Goal: Task Accomplishment & Management: Manage account settings

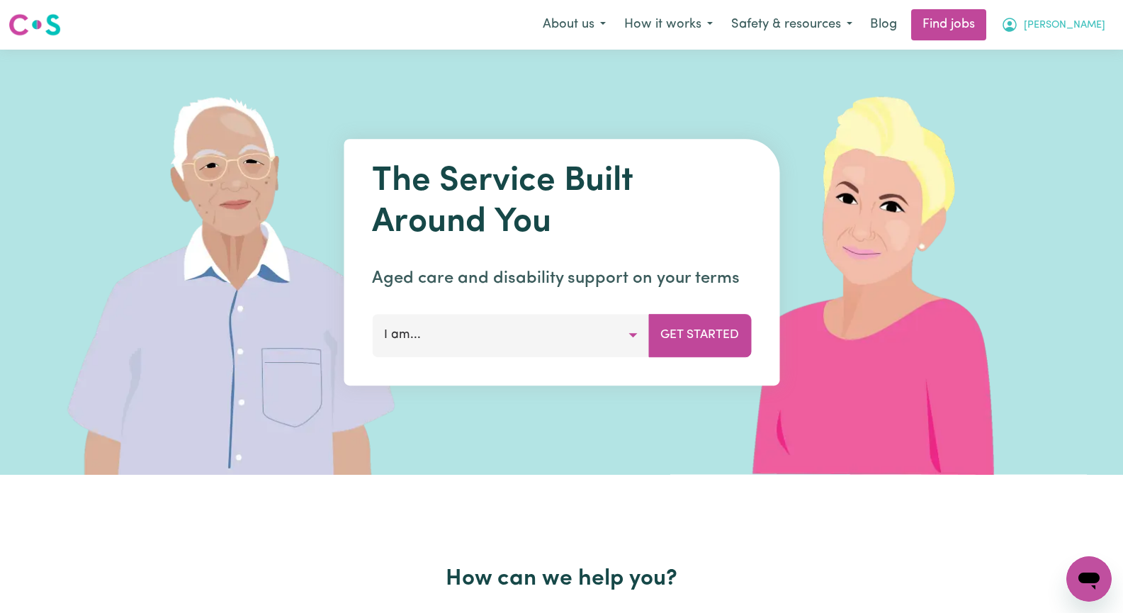
click at [1088, 23] on span "[PERSON_NAME]" at bounding box center [1065, 26] width 82 height 16
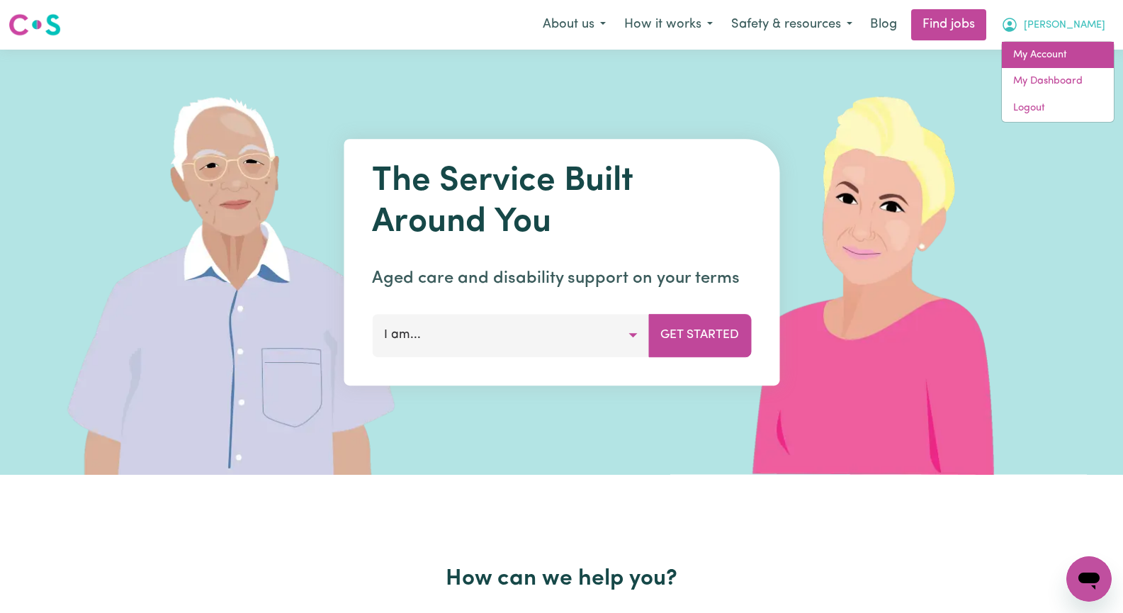
click at [1083, 56] on link "My Account" at bounding box center [1058, 55] width 112 height 27
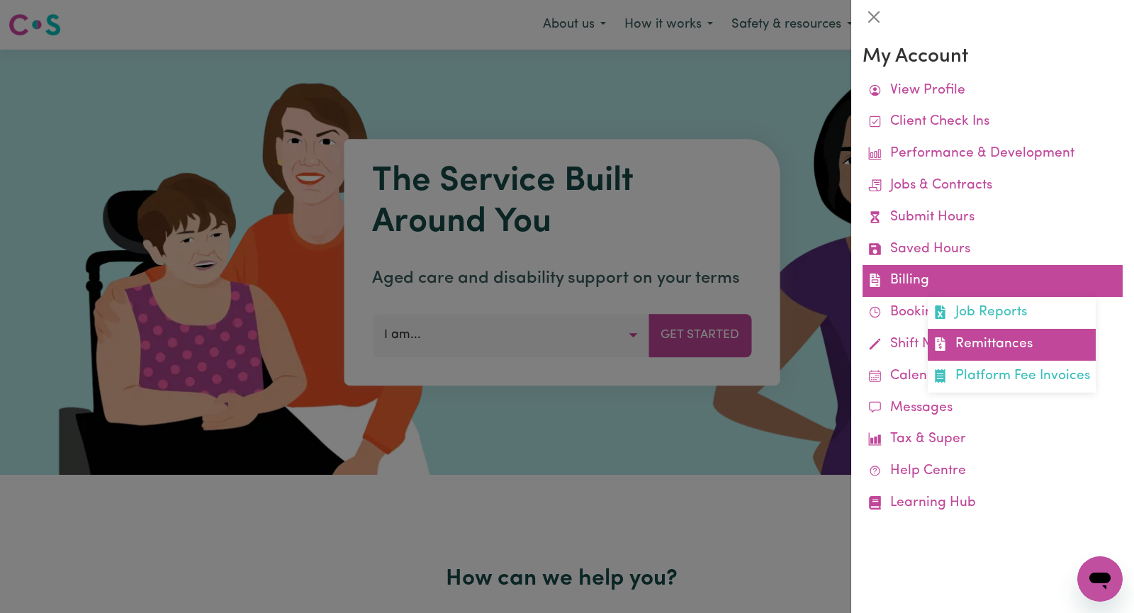
click at [1018, 342] on link "Remittances" at bounding box center [1012, 345] width 168 height 32
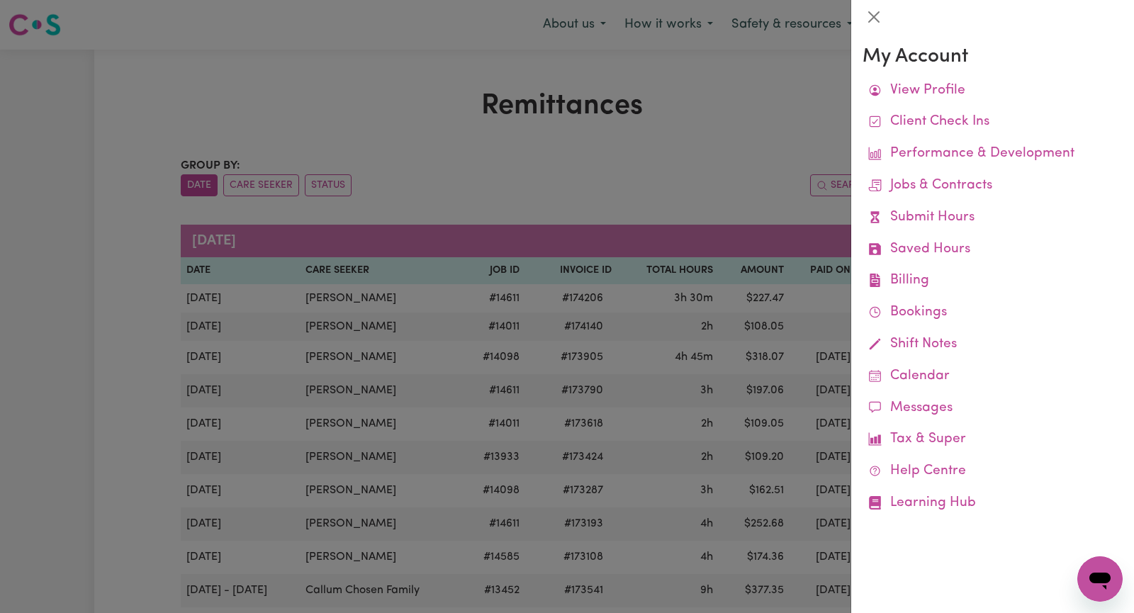
click at [308, 79] on div at bounding box center [567, 306] width 1134 height 613
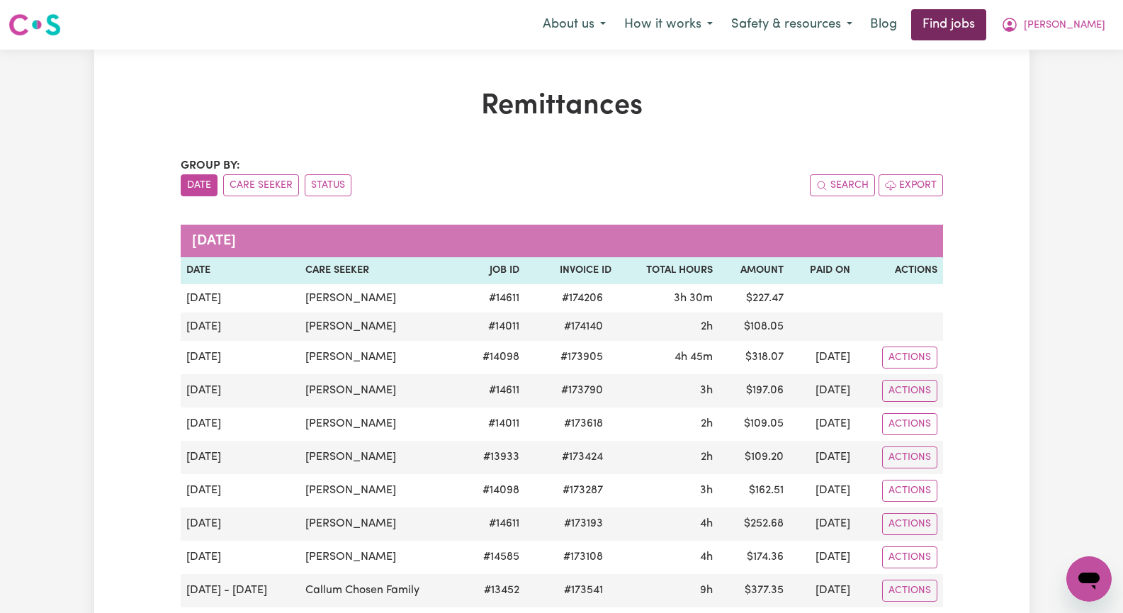
click at [987, 20] on link "Find jobs" at bounding box center [948, 24] width 75 height 31
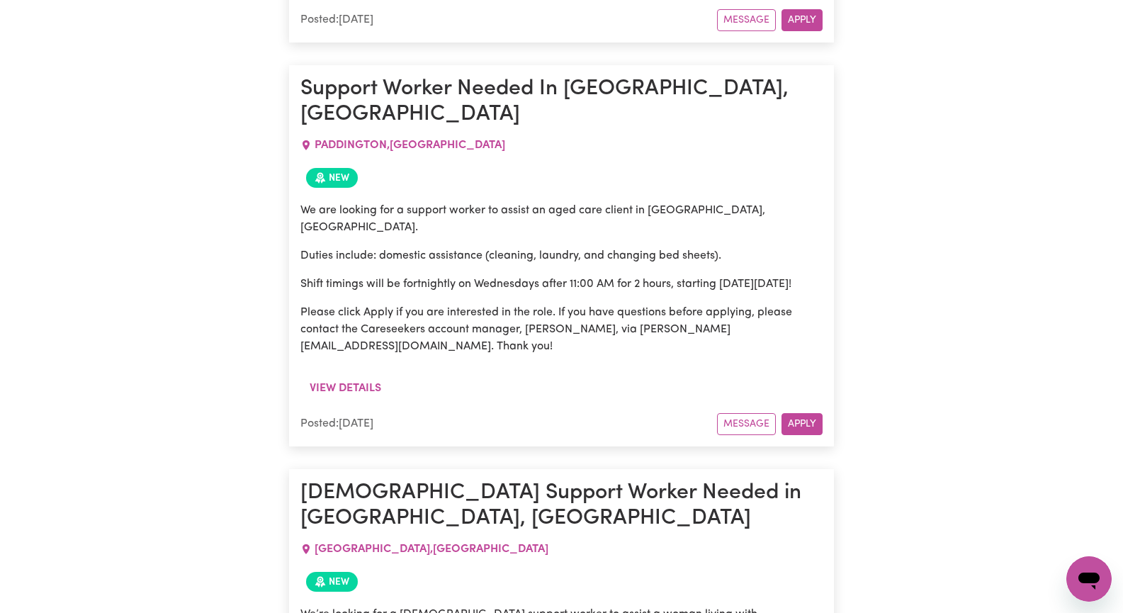
scroll to position [1063, 0]
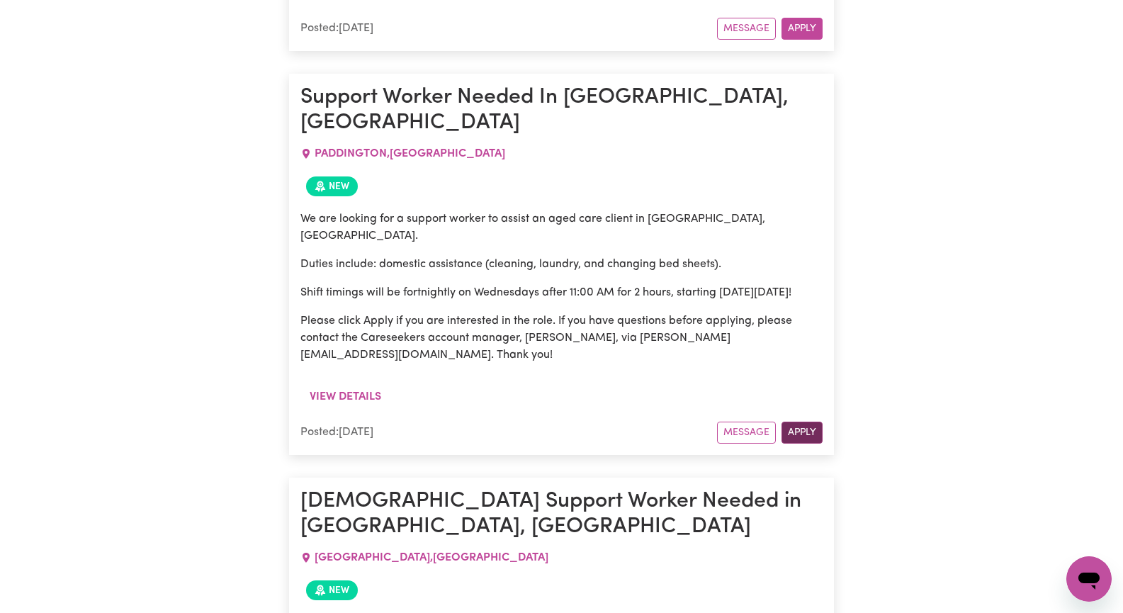
click at [793, 422] on button "Apply" at bounding box center [802, 433] width 41 height 22
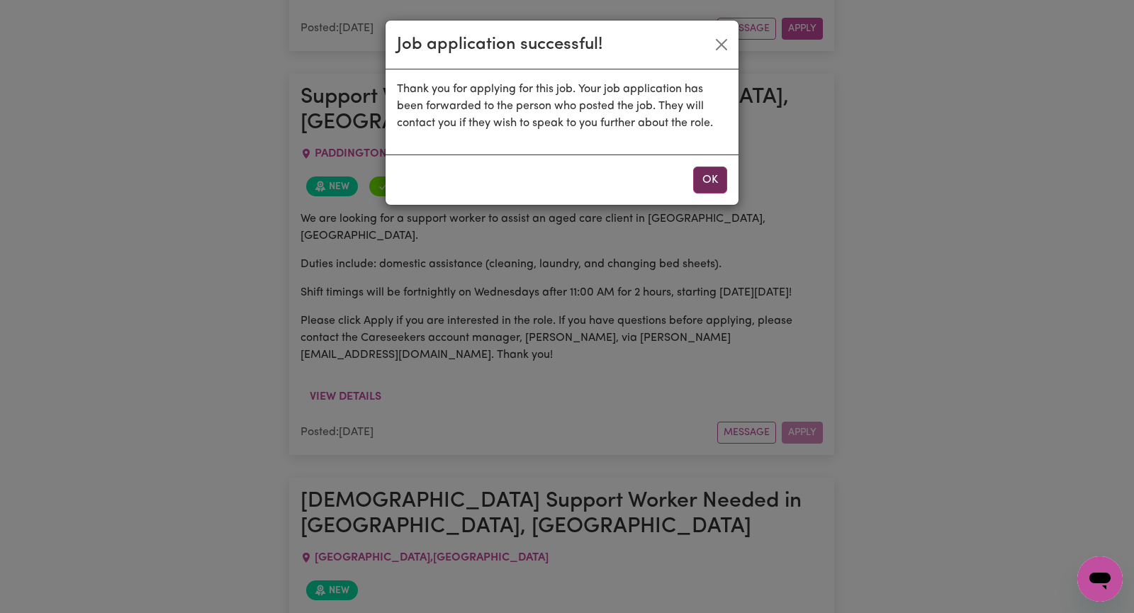
click at [704, 176] on button "OK" at bounding box center [710, 180] width 34 height 27
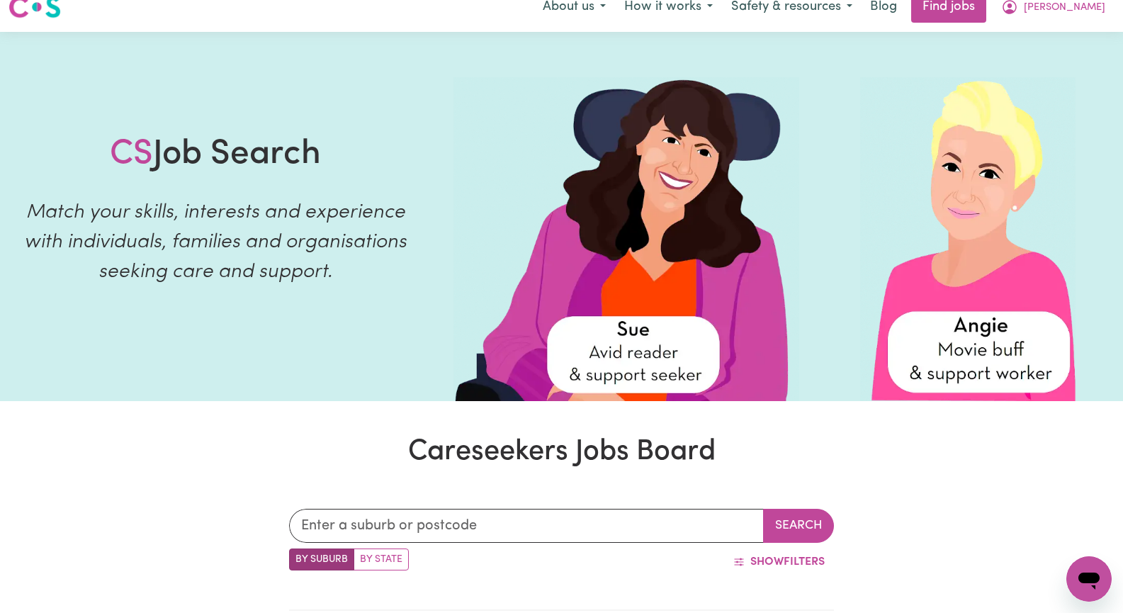
scroll to position [0, 0]
